Goal: Task Accomplishment & Management: Use online tool/utility

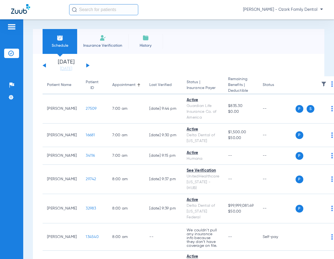
click at [96, 45] on span "Insurance Verification" at bounding box center [102, 46] width 43 height 6
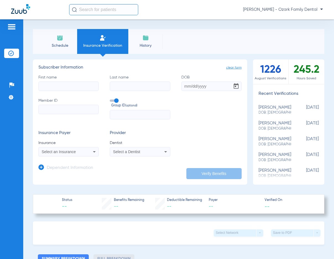
click at [75, 82] on input "First name" at bounding box center [68, 86] width 60 height 9
type input "[PERSON_NAME]"
type input "[DATE]"
click at [80, 107] on input "Member ID" at bounding box center [68, 109] width 60 height 9
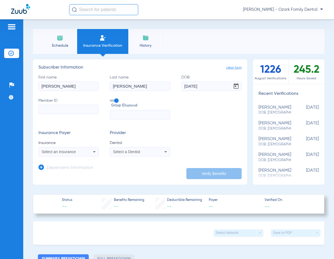
paste input "101952039500"
type input "101952039500"
click at [89, 150] on div "Select an Insurance" at bounding box center [69, 152] width 60 height 7
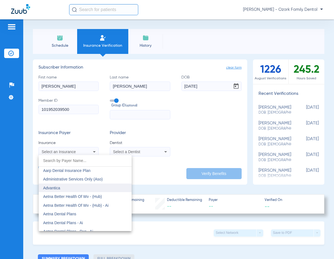
scroll to position [28, 0]
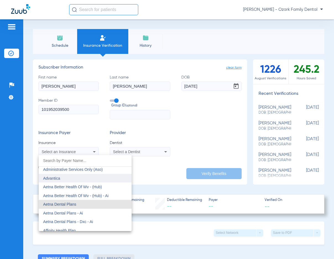
click at [87, 208] on mat-option "Aetna Dental Plans" at bounding box center [85, 204] width 93 height 9
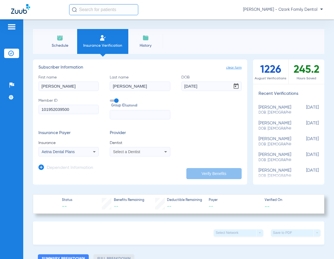
click at [146, 153] on div "Select a Dentist" at bounding box center [134, 152] width 43 height 4
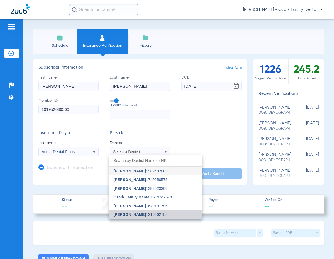
click at [134, 213] on span "[PERSON_NAME]" at bounding box center [130, 215] width 32 height 4
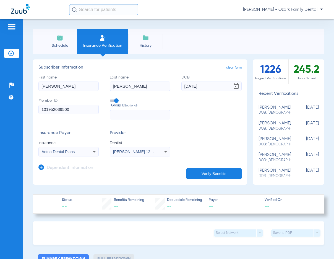
click at [200, 171] on button "Verify Benefits" at bounding box center [214, 173] width 55 height 11
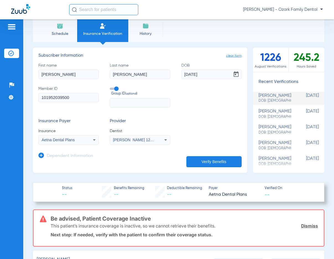
scroll to position [0, 0]
